Goal: Task Accomplishment & Management: Use online tool/utility

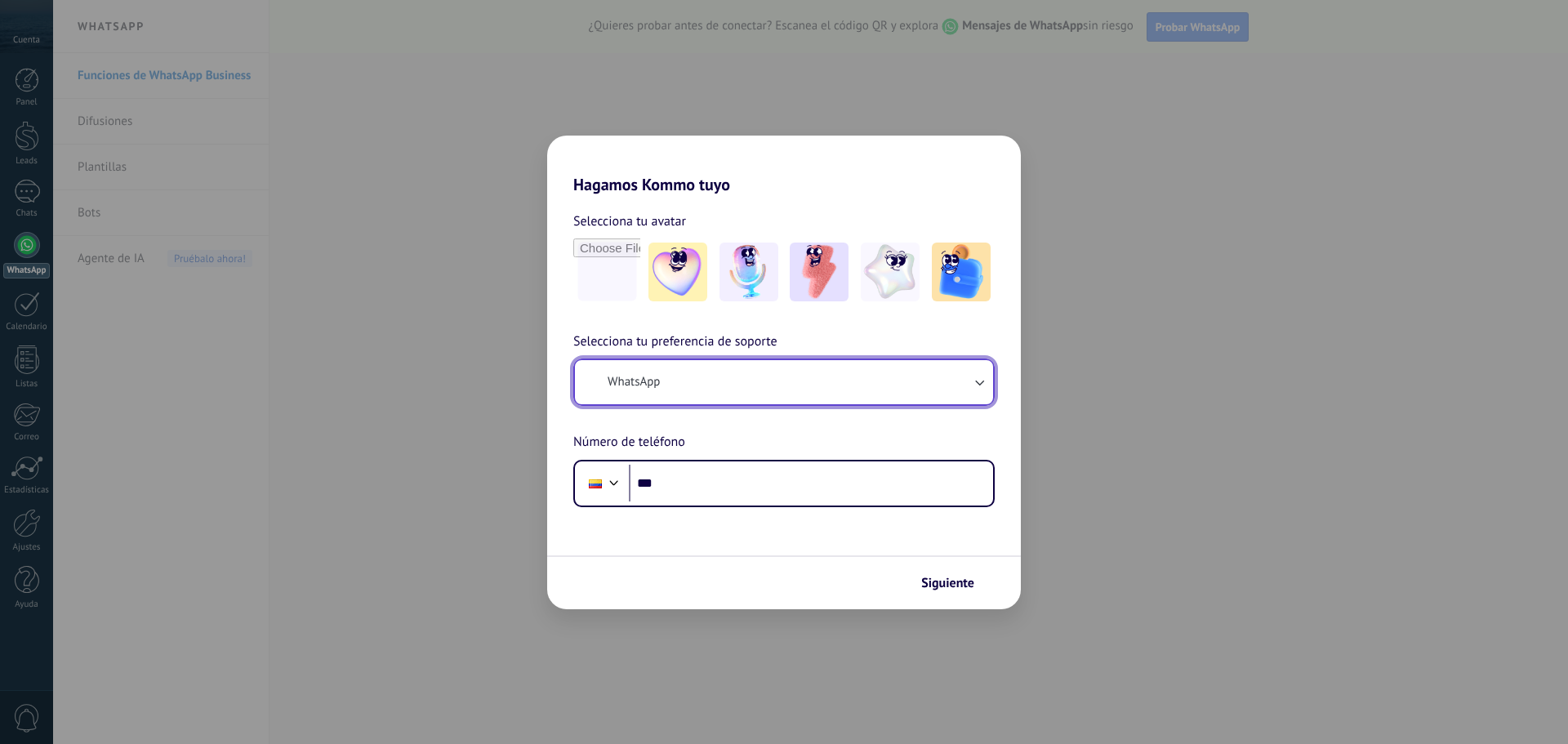
click at [792, 386] on button "WhatsApp" at bounding box center [784, 382] width 418 height 45
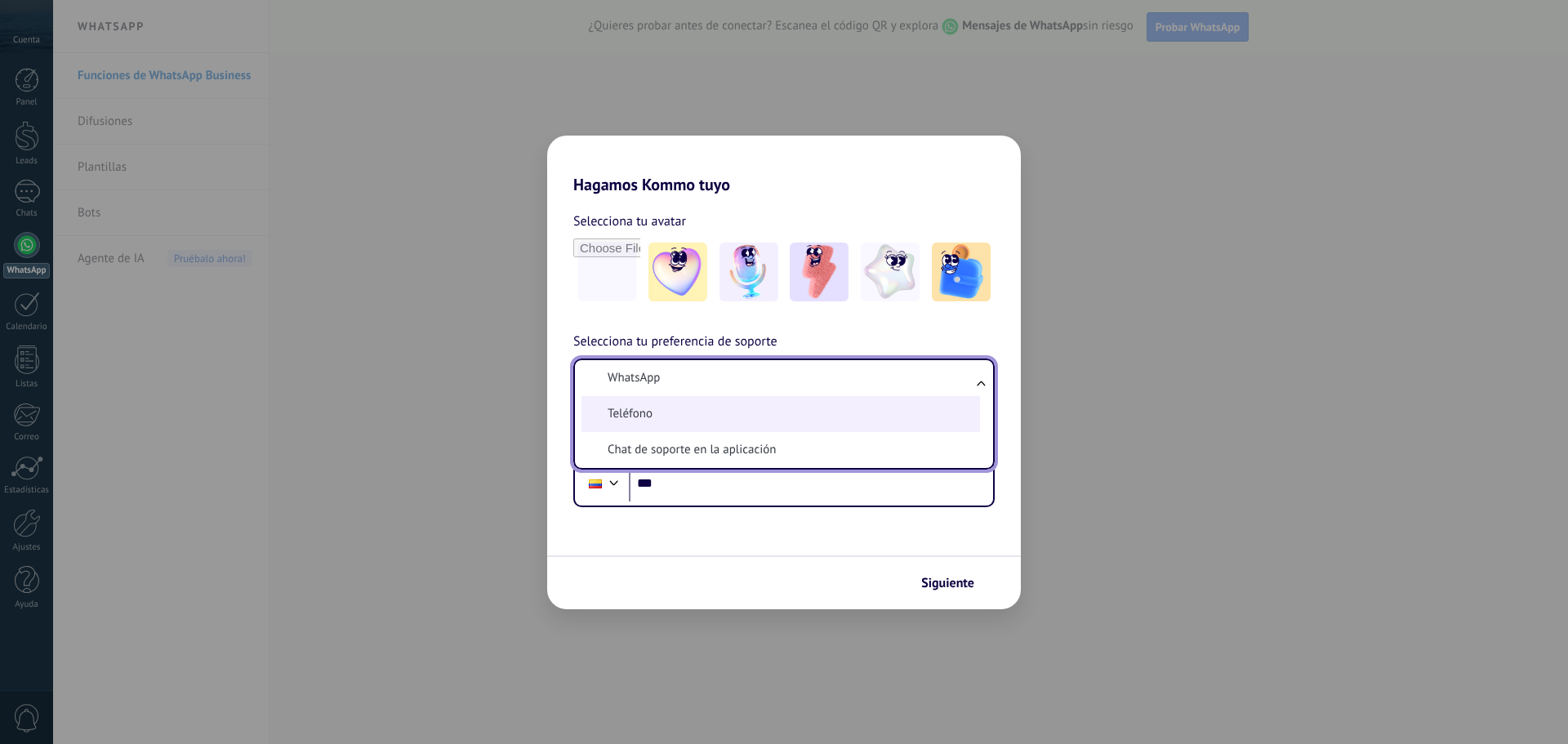
click at [756, 414] on li "Teléfono" at bounding box center [781, 414] width 399 height 36
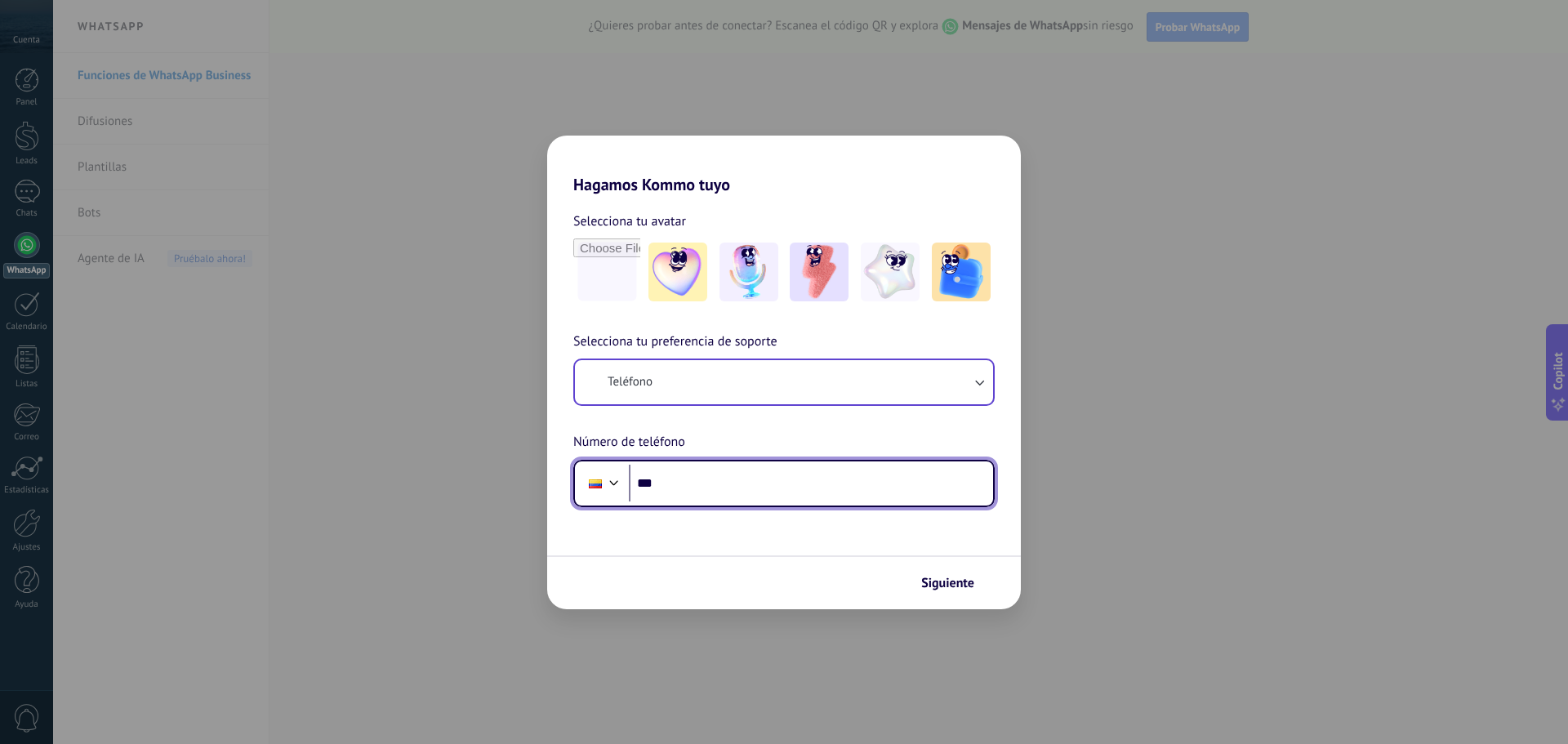
click at [736, 475] on input "***" at bounding box center [810, 483] width 364 height 38
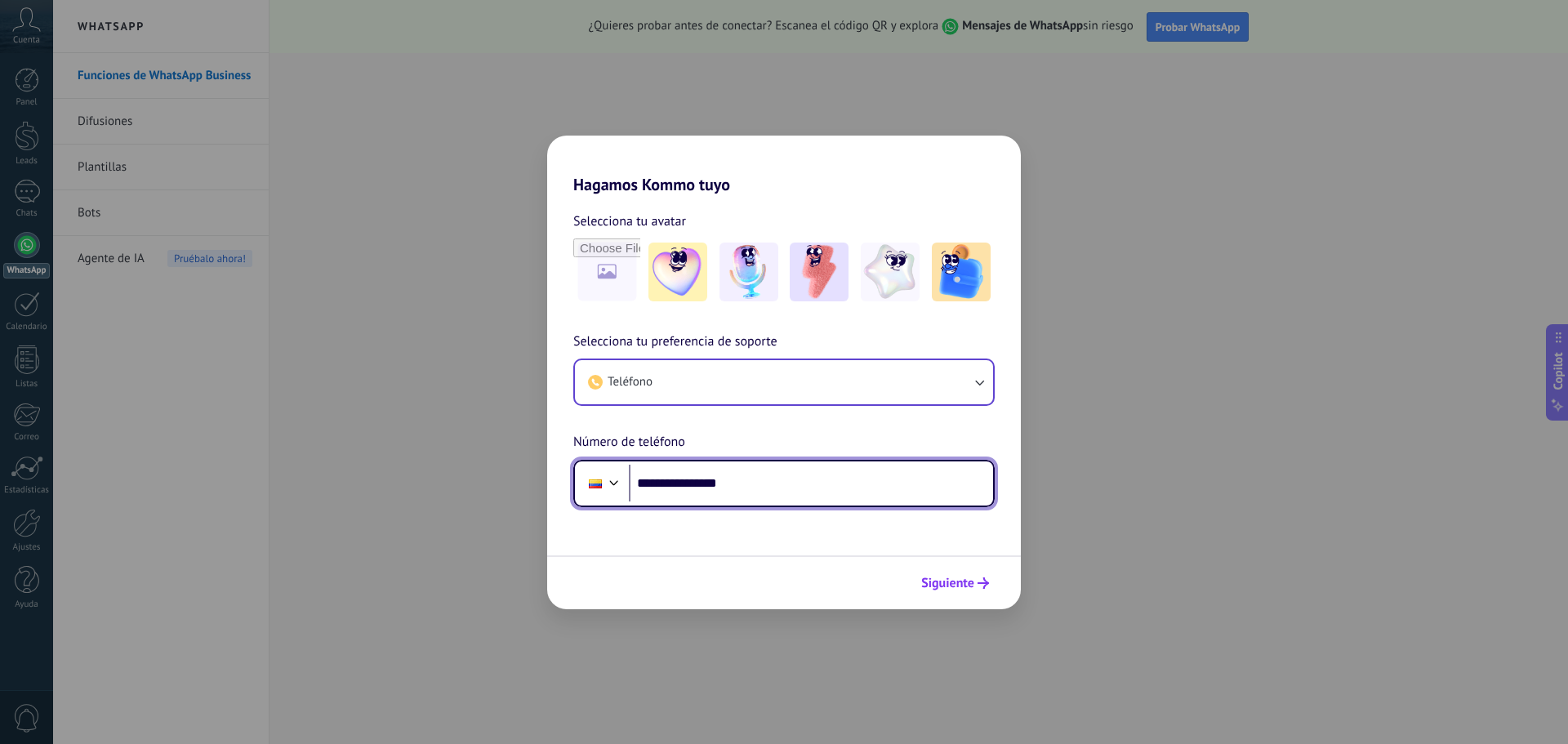
type input "**********"
click at [943, 578] on span "Siguiente" at bounding box center [947, 584] width 53 height 11
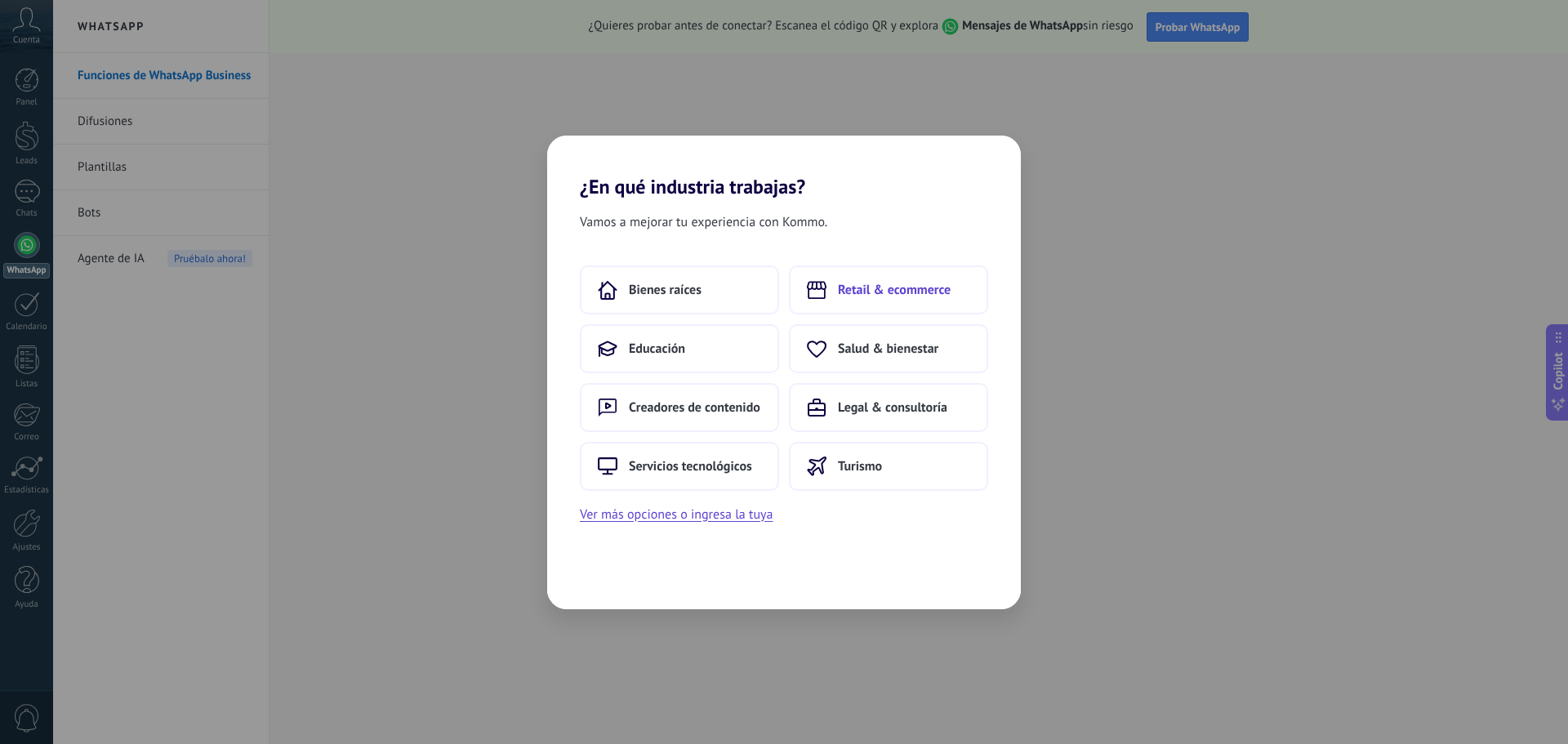
click at [899, 293] on span "Retail & ecommerce" at bounding box center [895, 290] width 113 height 17
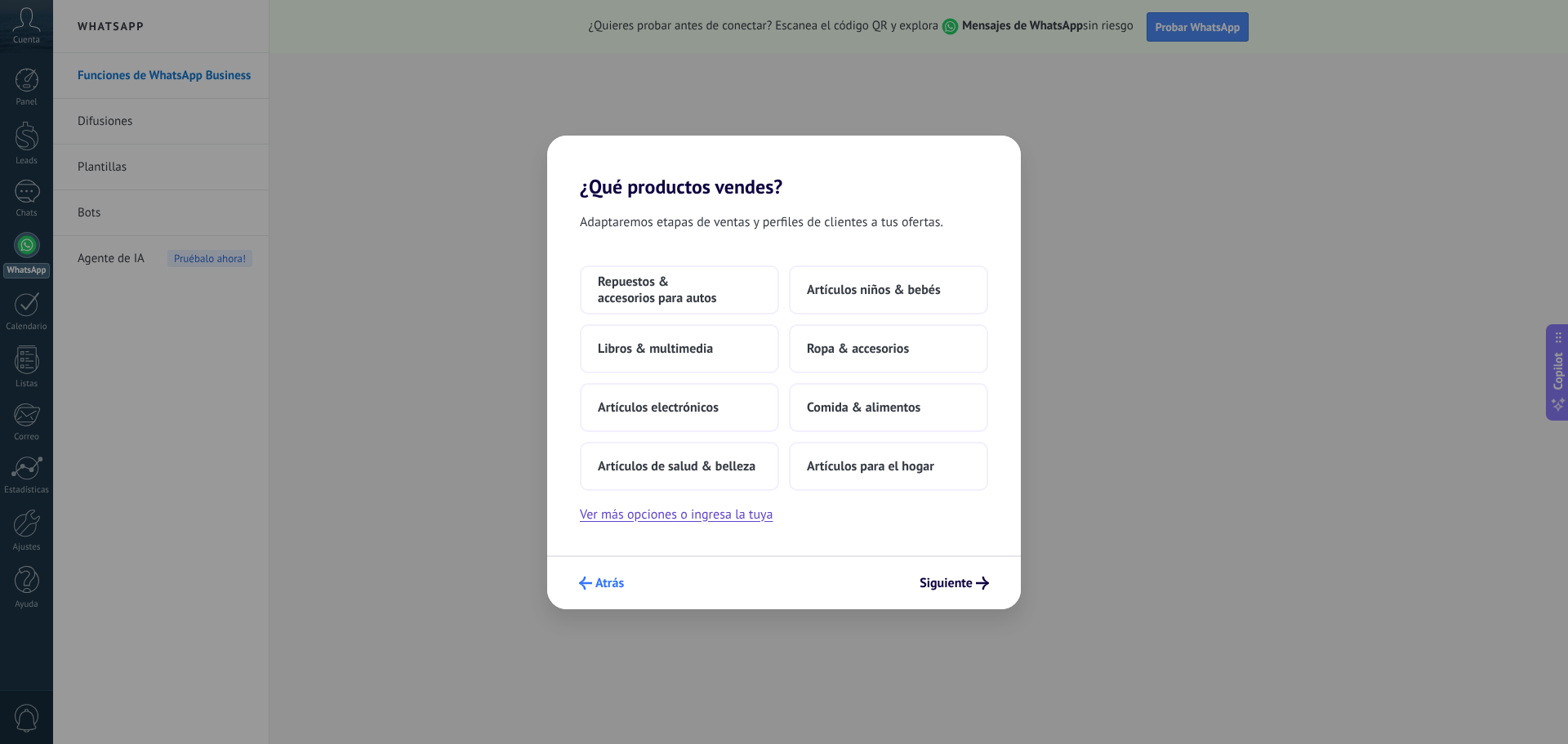
click at [593, 591] on button "Atrás" at bounding box center [602, 584] width 59 height 28
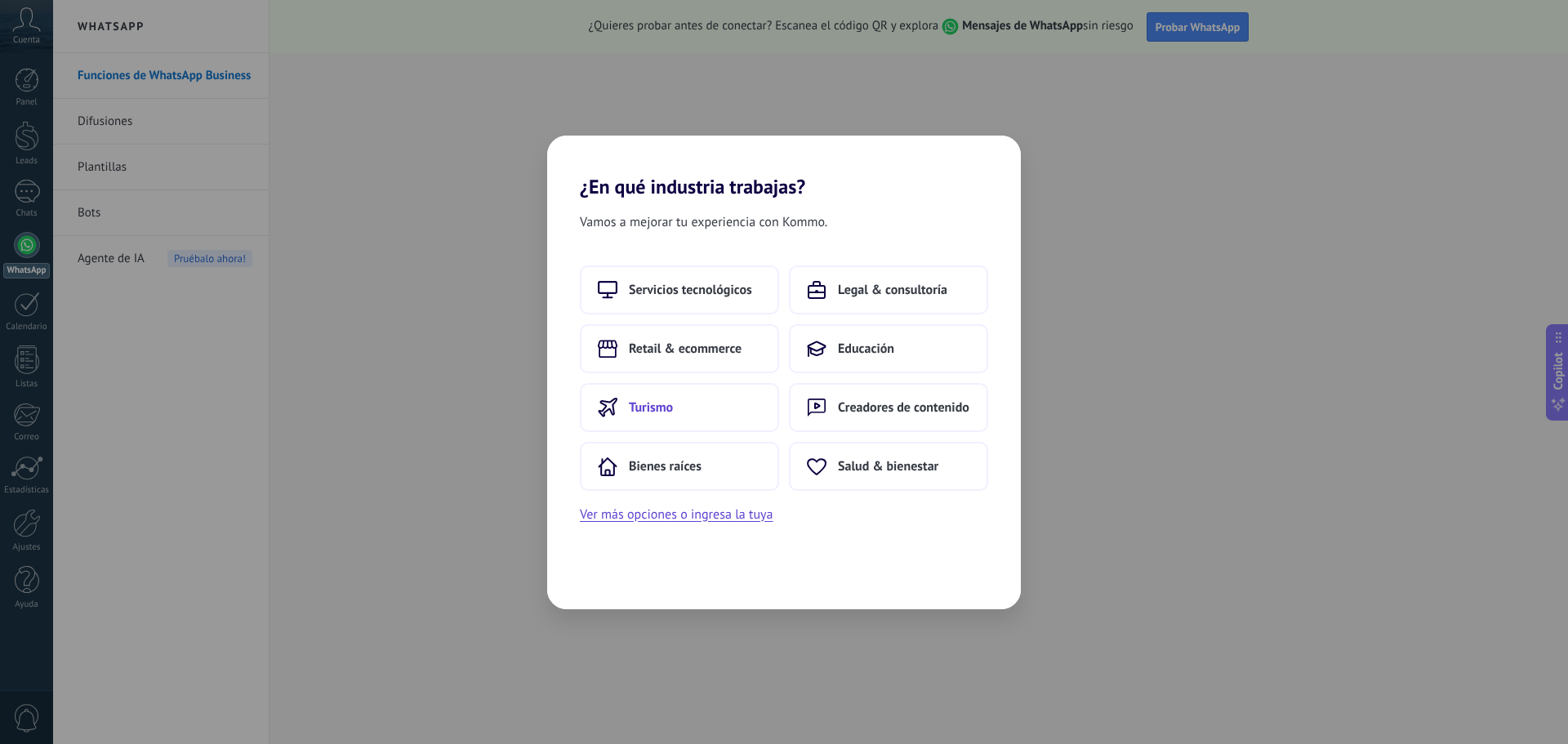
click at [716, 413] on button "Turismo" at bounding box center [679, 407] width 199 height 49
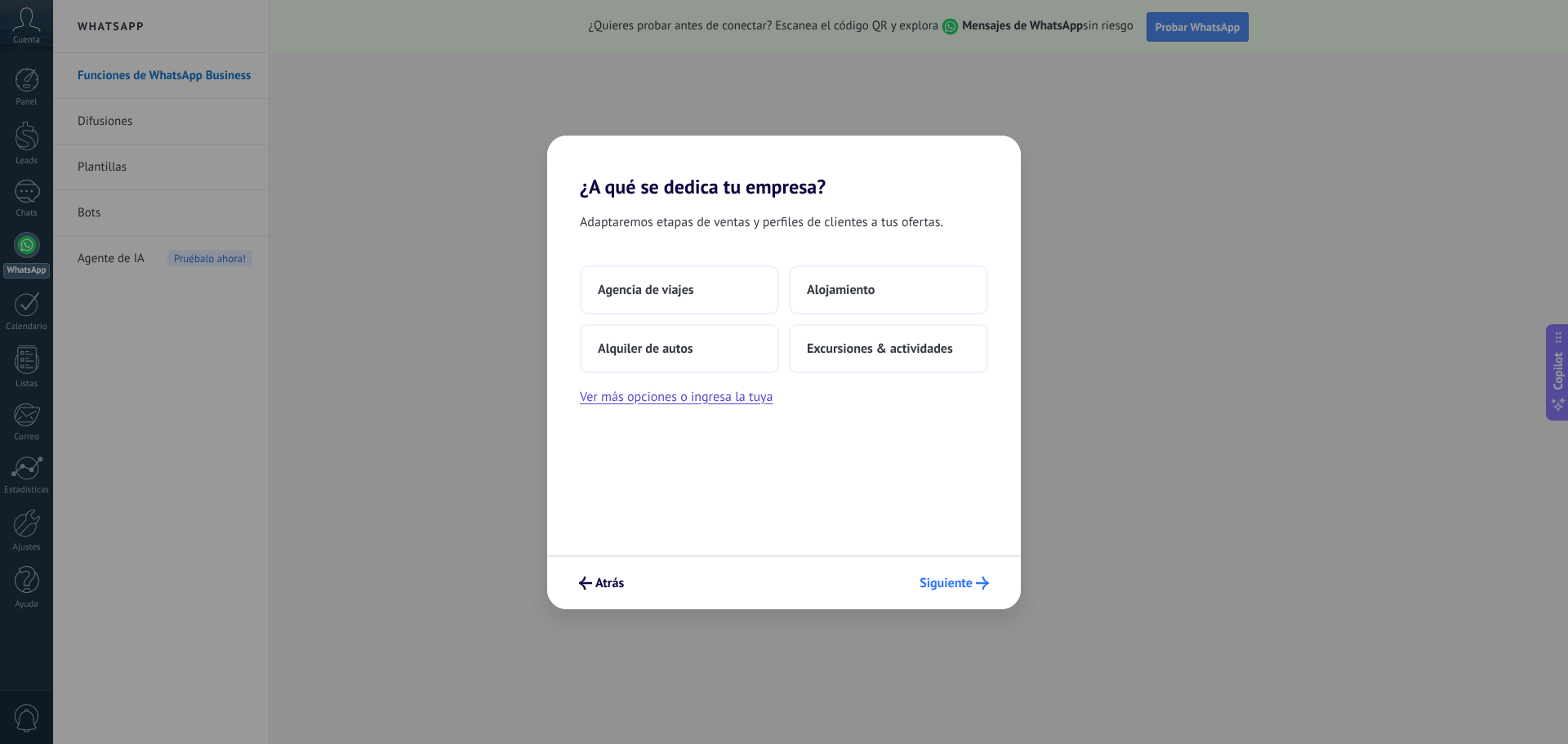
click at [935, 589] on span "Siguiente" at bounding box center [946, 584] width 53 height 11
drag, startPoint x: 880, startPoint y: 298, endPoint x: 883, endPoint y: 349, distance: 51.1
click at [883, 349] on div "Agencia de viajes Alojamiento Alquiler de autos Excursiones & actividades" at bounding box center [784, 319] width 408 height 108
click at [883, 349] on span "Excursiones & actividades" at bounding box center [880, 349] width 147 height 17
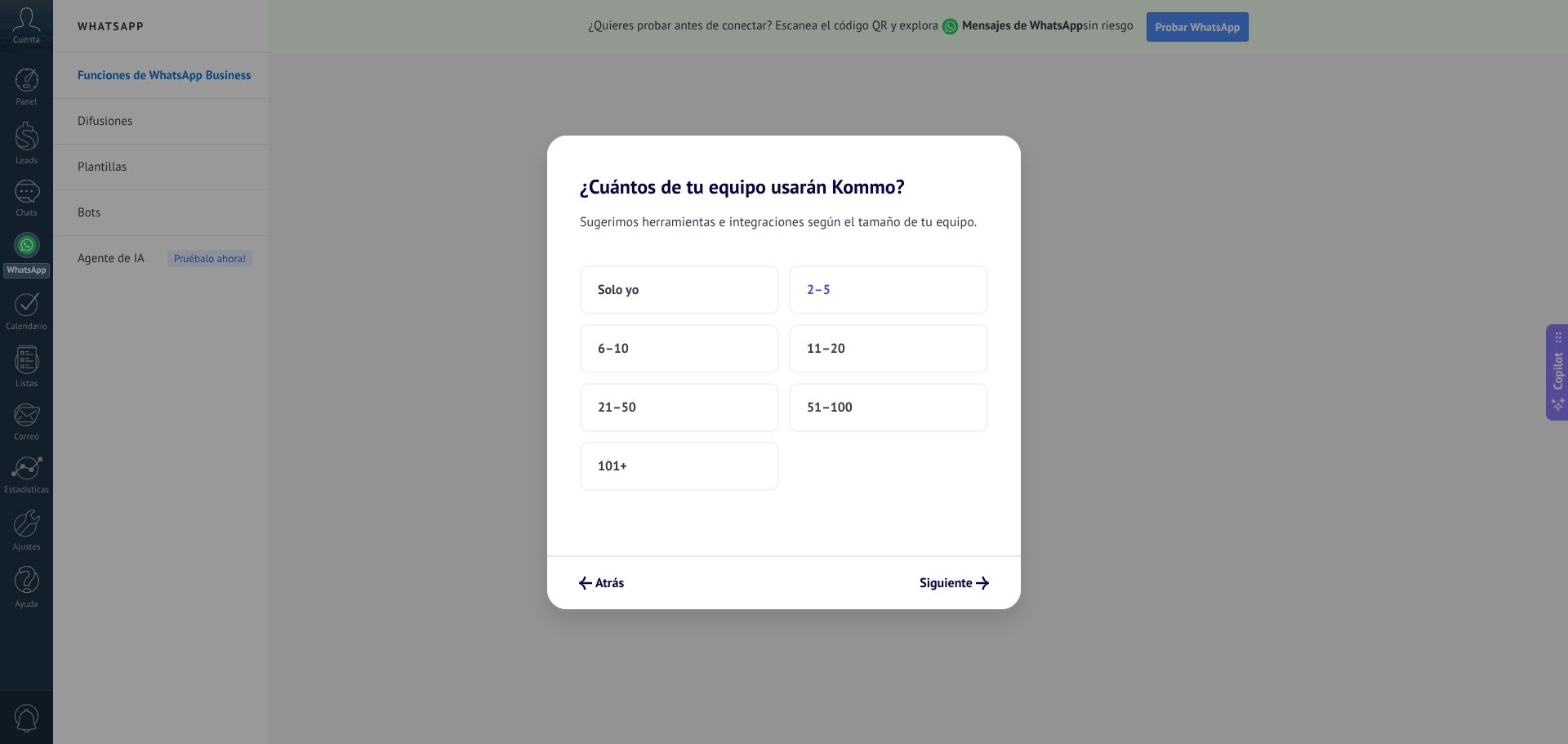
click at [871, 301] on button "2–5" at bounding box center [888, 289] width 199 height 49
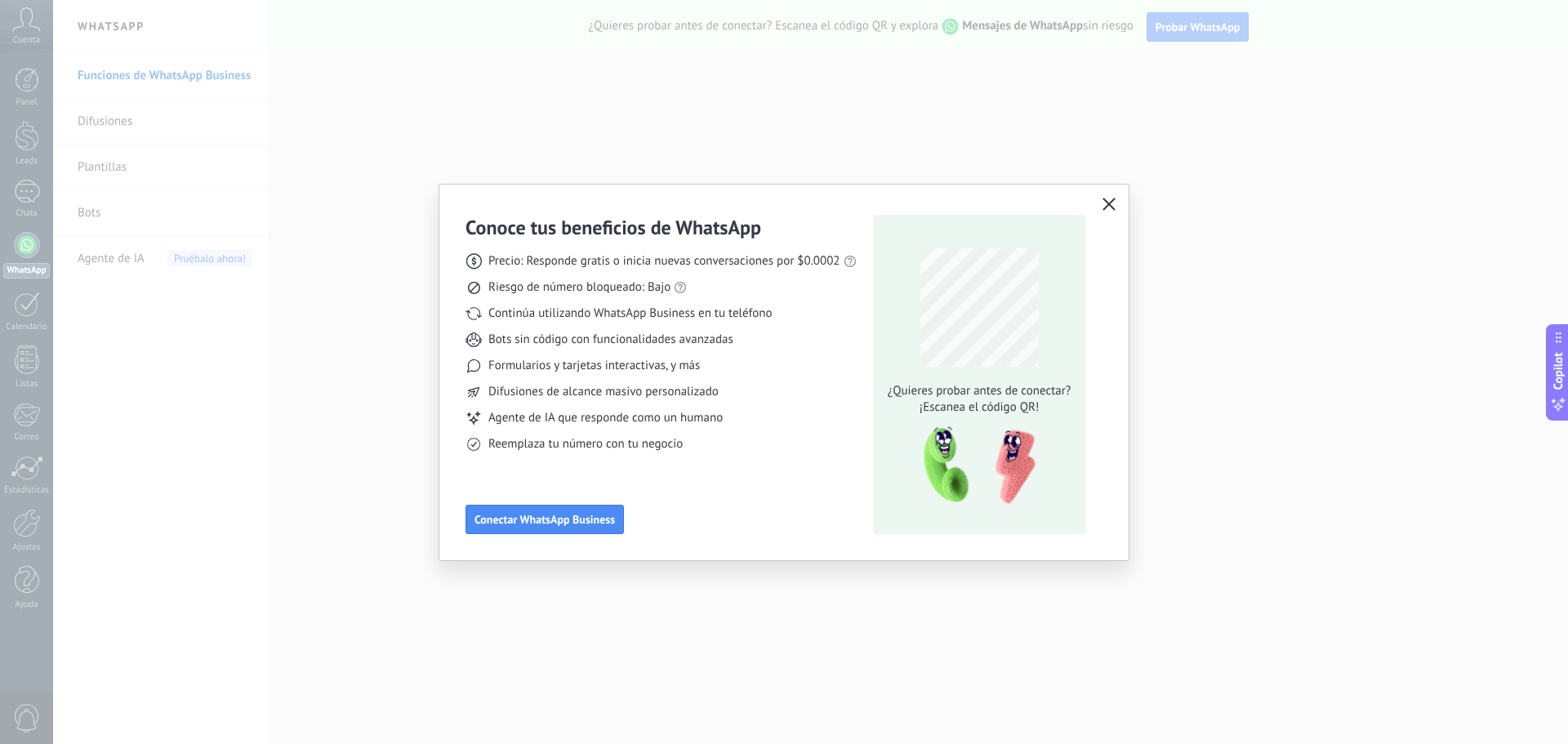
click at [1106, 203] on icon "button" at bounding box center [1109, 204] width 13 height 13
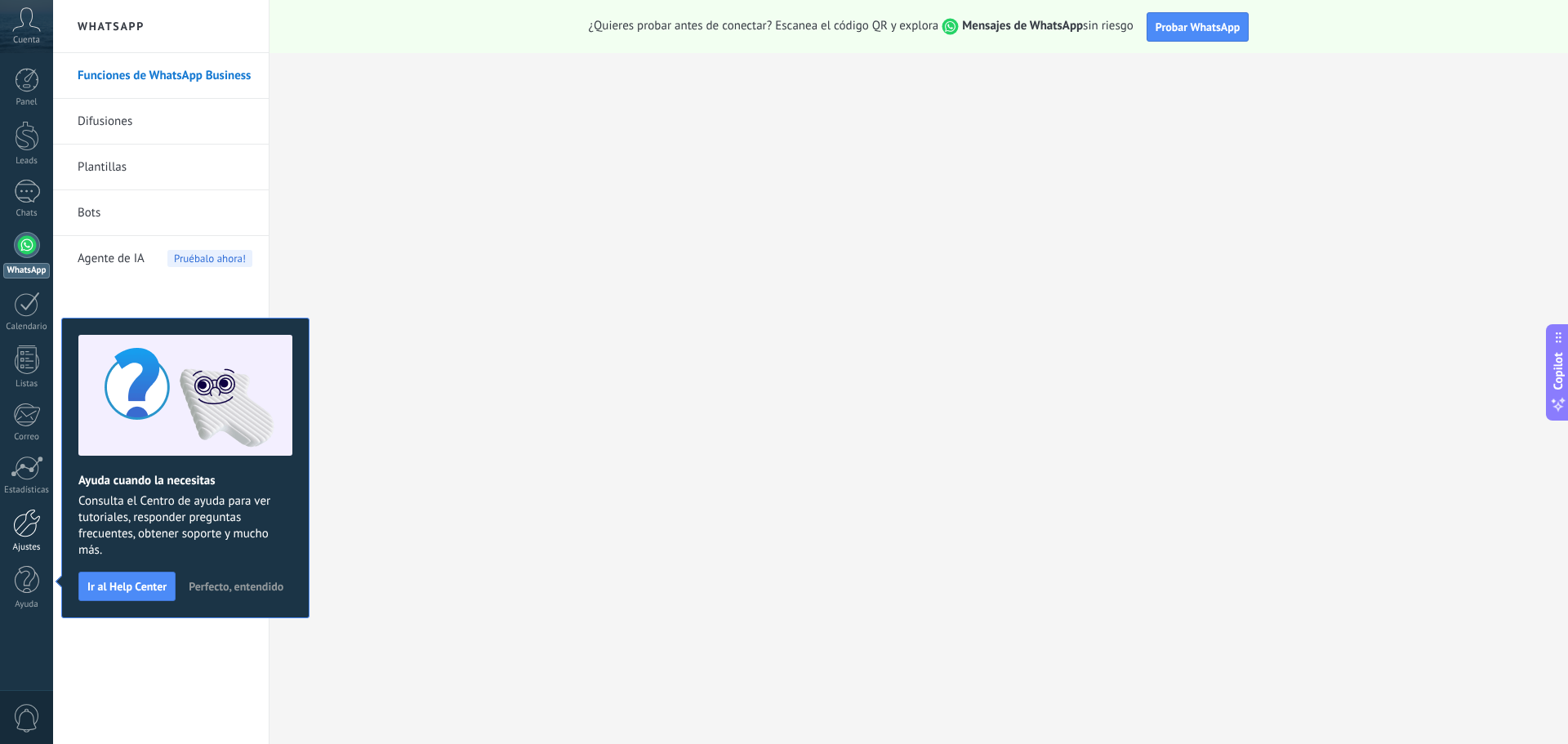
click at [24, 529] on div at bounding box center [27, 523] width 28 height 29
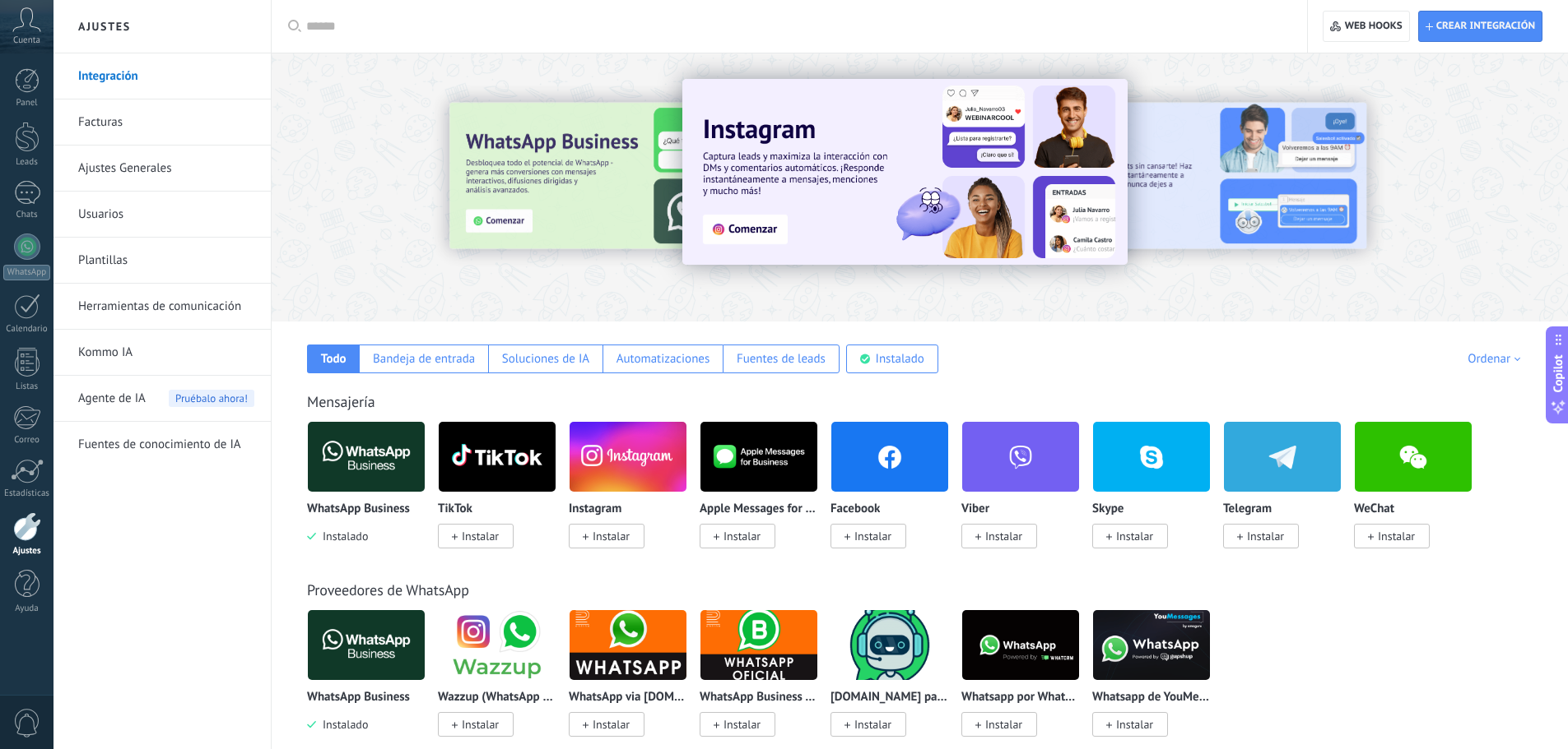
click at [370, 468] on img at bounding box center [365, 457] width 117 height 79
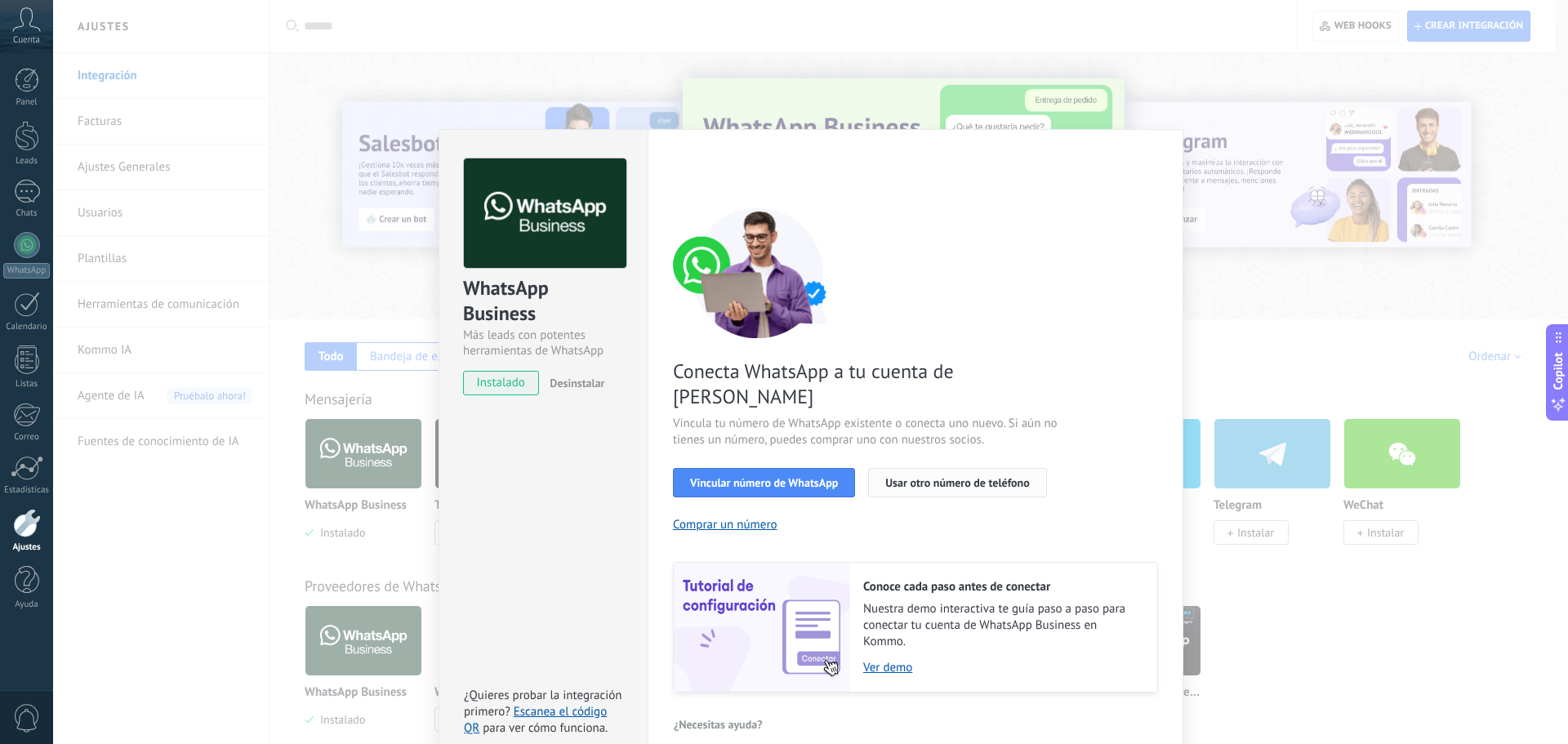
click at [924, 477] on span "Usar otro número de teléfono" at bounding box center [957, 482] width 144 height 11
